Goal: Find specific fact: Find specific fact

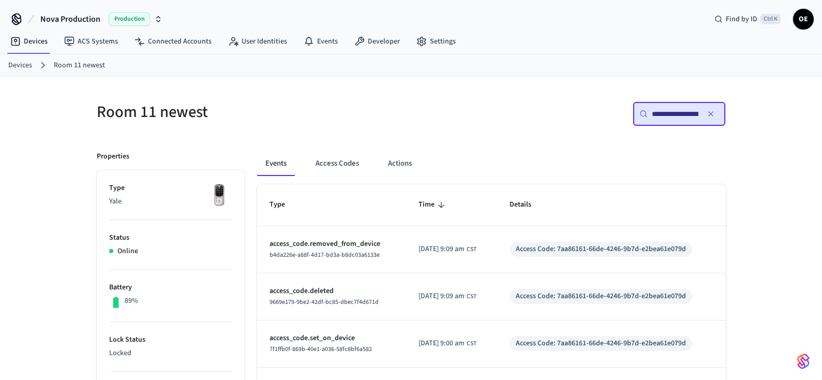
scroll to position [103, 0]
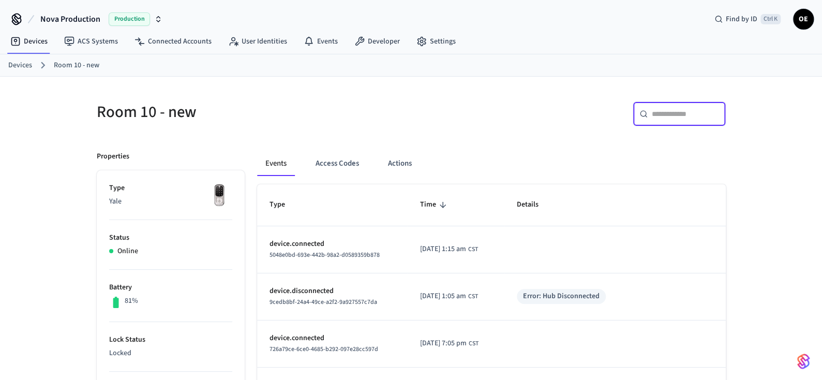
click at [663, 115] on input "text" at bounding box center [685, 114] width 67 height 10
paste input "**********"
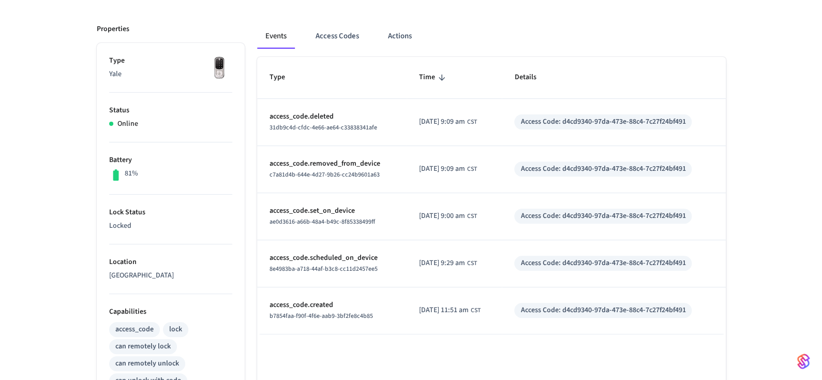
scroll to position [103, 0]
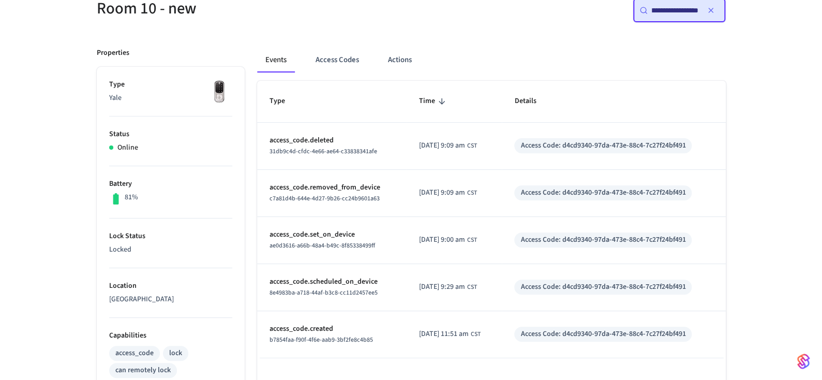
type input "**********"
click at [439, 236] on span "[DATE] 9:00 am" at bounding box center [442, 239] width 46 height 11
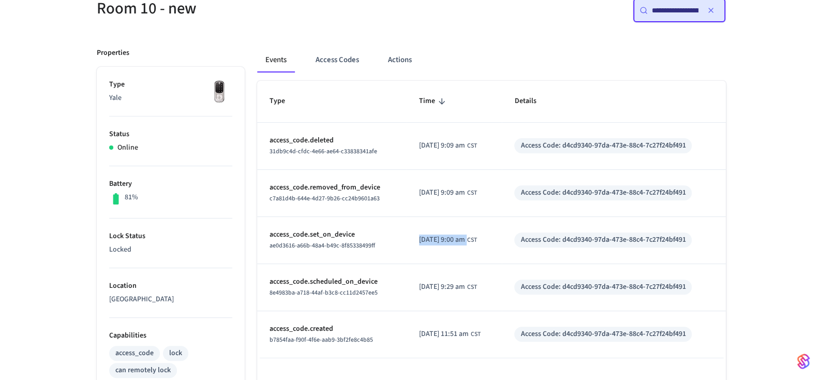
copy span "[DATE] 9:00 am"
click at [473, 244] on td "2025/10/11 at 9:00 am CST" at bounding box center [455, 240] width 96 height 47
drag, startPoint x: 453, startPoint y: 237, endPoint x: 480, endPoint y: 236, distance: 26.4
click at [477, 236] on div "2025/10/11 at 9:00 am CST" at bounding box center [448, 239] width 58 height 11
click at [499, 241] on td "2025/10/11 at 9:00 am CST" at bounding box center [455, 240] width 96 height 47
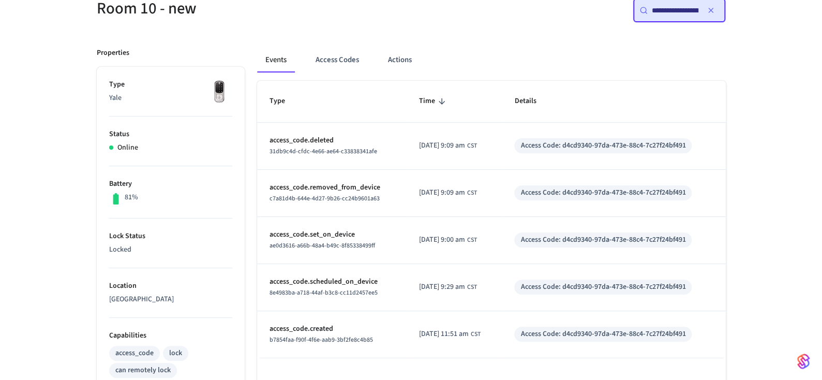
copy span "9:00 am"
drag, startPoint x: 454, startPoint y: 238, endPoint x: 477, endPoint y: 241, distance: 23.4
click at [465, 241] on span "[DATE] 9:00 am" at bounding box center [442, 239] width 46 height 11
